Goal: Task Accomplishment & Management: Use online tool/utility

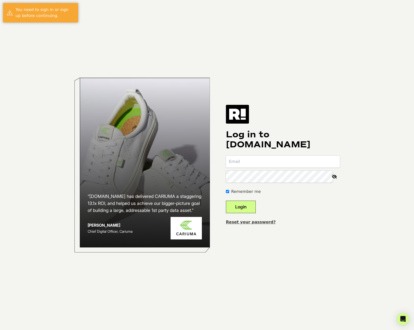
type input "[EMAIL_ADDRESS][DOMAIN_NAME]"
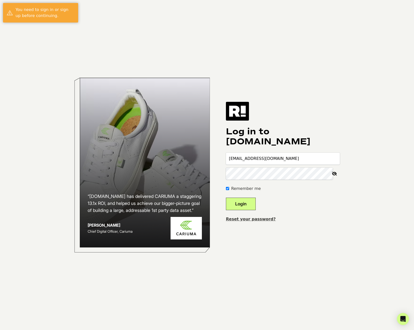
click at [256, 208] on button "Login" at bounding box center [241, 204] width 30 height 13
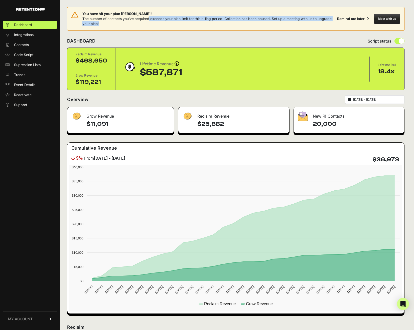
drag, startPoint x: 150, startPoint y: 19, endPoint x: 200, endPoint y: 26, distance: 50.5
click at [200, 26] on div "You have hit your plan [PERSON_NAME]! The number of contacts you've acquired ex…" at bounding box center [208, 18] width 253 height 15
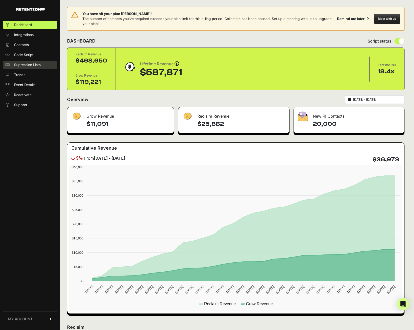
click at [32, 66] on span "Supression Lists" at bounding box center [27, 64] width 27 height 5
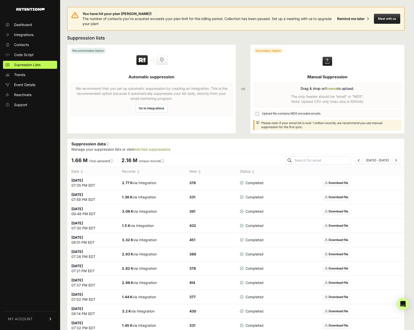
click at [153, 108] on link "Go to integrations" at bounding box center [151, 108] width 32 height 9
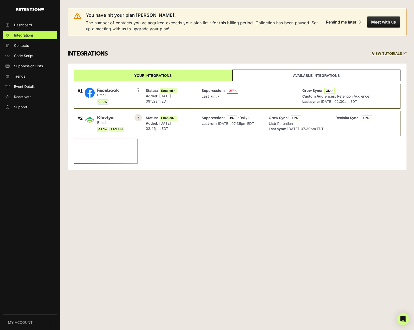
click at [137, 116] on button at bounding box center [138, 118] width 8 height 8
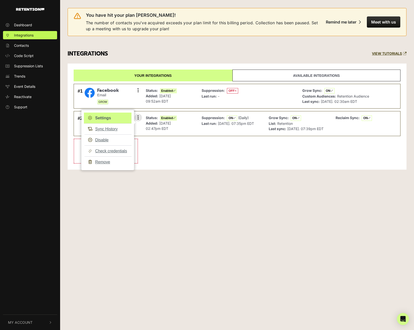
click at [112, 115] on link "Settings" at bounding box center [108, 118] width 48 height 11
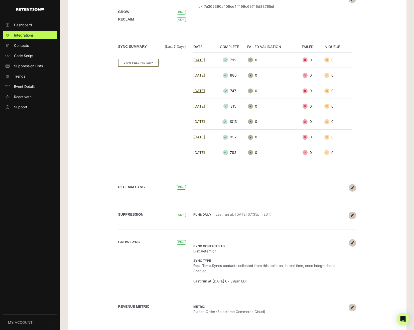
scroll to position [106, 0]
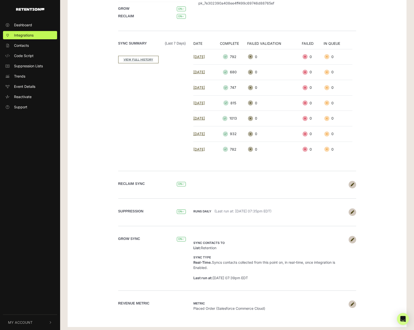
click at [354, 302] on link at bounding box center [352, 305] width 8 height 8
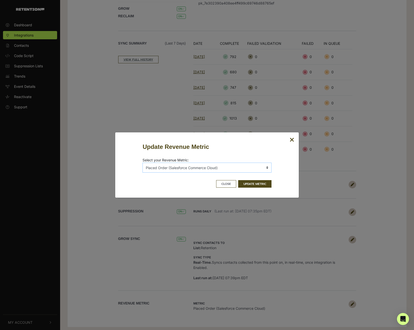
click at [215, 168] on select "No Metrics Autoship Cancelled (Salesforce Commerce Cloud) Order Confirmation (S…" at bounding box center [206, 168] width 129 height 10
click at [290, 139] on icon "Close" at bounding box center [292, 140] width 5 height 6
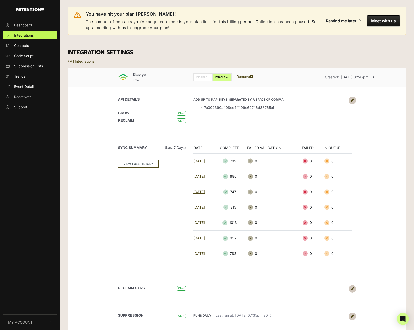
scroll to position [0, 0]
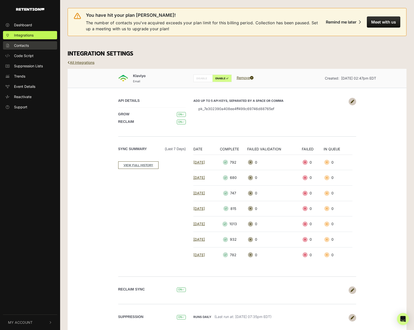
click at [35, 47] on link "Contacts" at bounding box center [30, 45] width 54 height 8
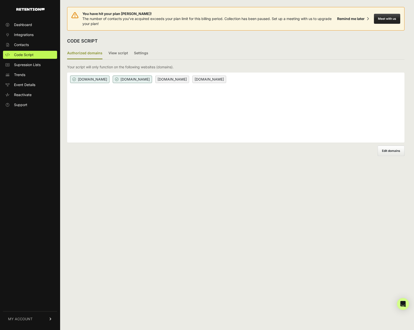
click at [219, 60] on div "Authorized domains View script Settings 2/3 Install script View, install and te…" at bounding box center [235, 102] width 337 height 109
click at [118, 53] on label "View script" at bounding box center [118, 54] width 20 height 12
click at [0, 0] on input "View script" at bounding box center [0, 0] width 0 height 0
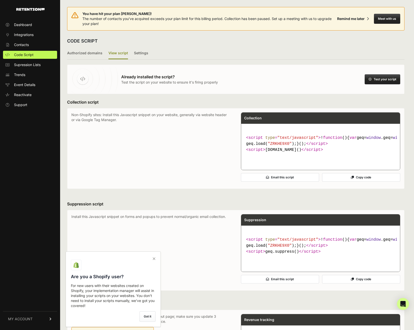
click at [146, 128] on p "Non-Shopify sites: Install this Javascript snippet on your website, generally v…" at bounding box center [150, 148] width 159 height 72
click at [367, 182] on button "Copy code" at bounding box center [361, 177] width 78 height 9
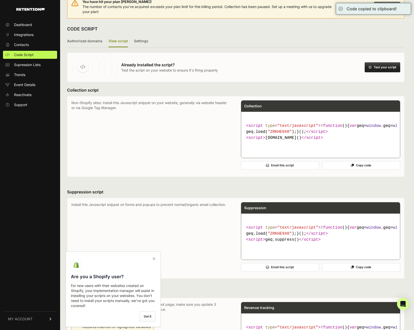
scroll to position [41, 0]
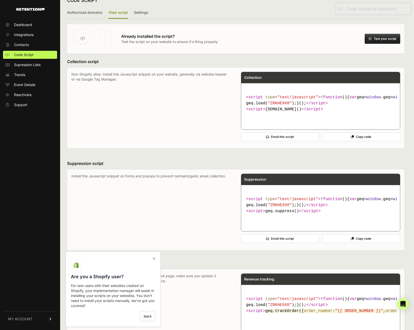
click at [154, 256] on icon at bounding box center [153, 259] width 7 height 8
click at [0, 0] on input "checkbox" at bounding box center [0, 0] width 0 height 0
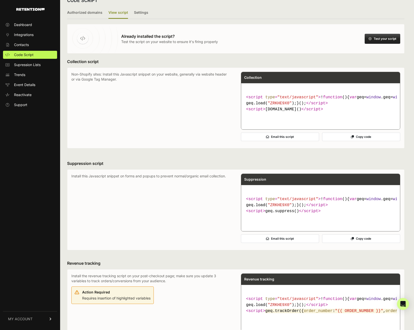
click at [363, 141] on button "Copy code" at bounding box center [361, 137] width 78 height 9
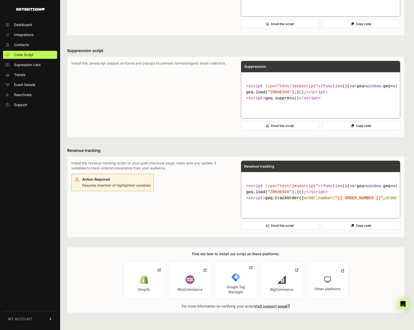
scroll to position [92, 0]
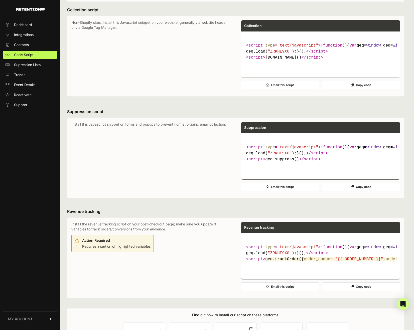
click at [351, 89] on button "Copy code" at bounding box center [361, 85] width 78 height 9
click at [233, 109] on form "Email teammate for assistance Send the script to a team member for help Please …" at bounding box center [235, 108] width 337 height 2
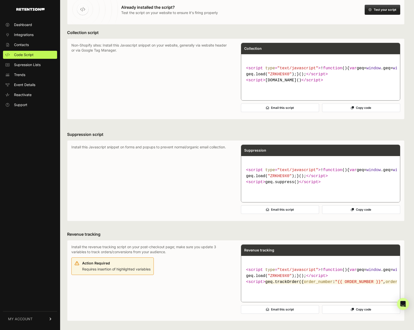
scroll to position [0, 0]
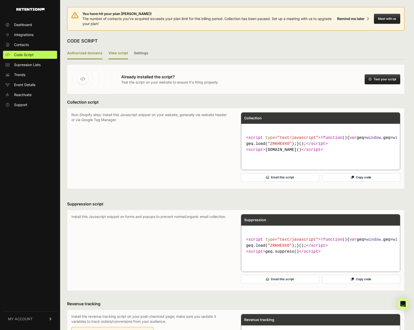
click at [78, 55] on label "Authorized domains" at bounding box center [84, 54] width 35 height 12
click at [0, 0] on input "Authorized domains" at bounding box center [0, 0] width 0 height 0
